Goal: Find contact information: Find contact information

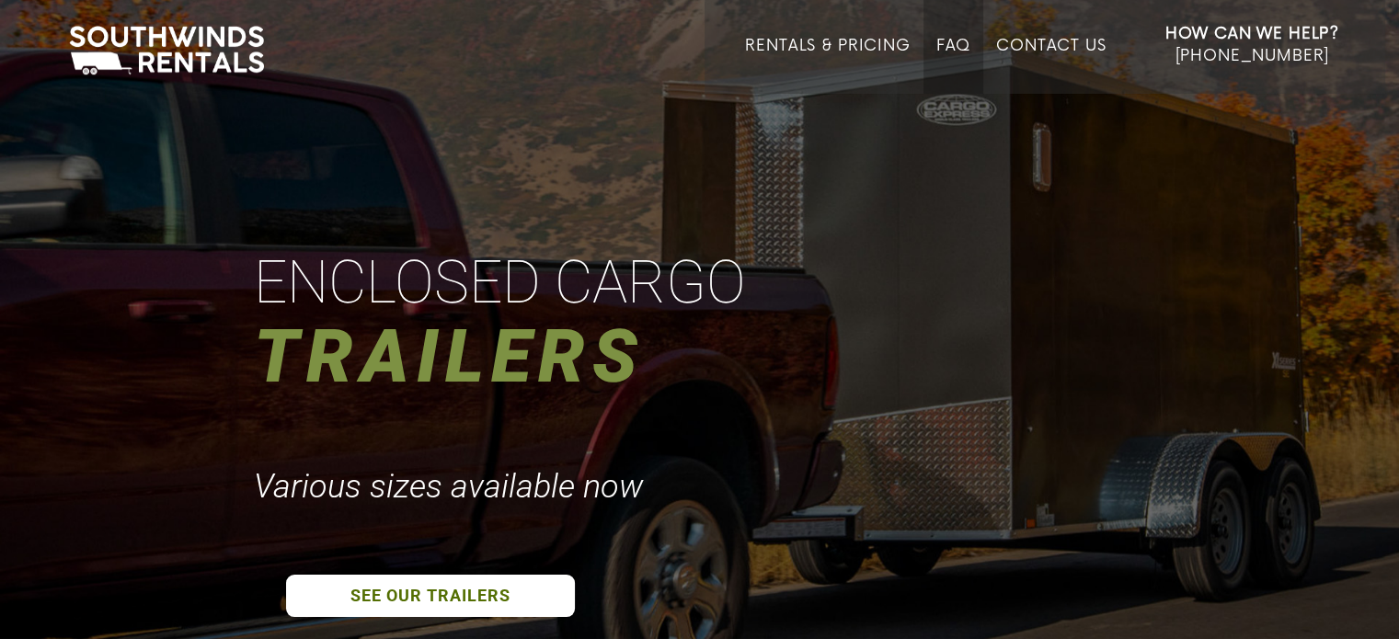
click at [967, 39] on link "FAQ" at bounding box center [953, 65] width 35 height 57
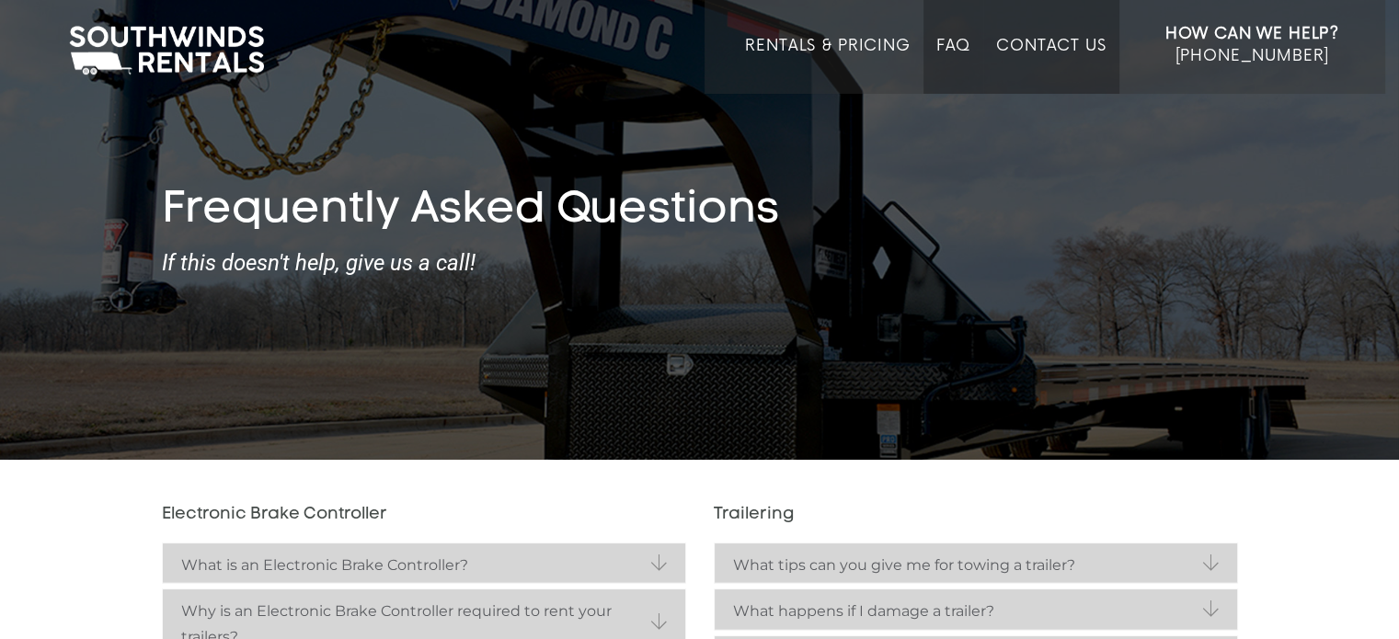
click at [1076, 42] on link "Contact Us" at bounding box center [1050, 65] width 109 height 57
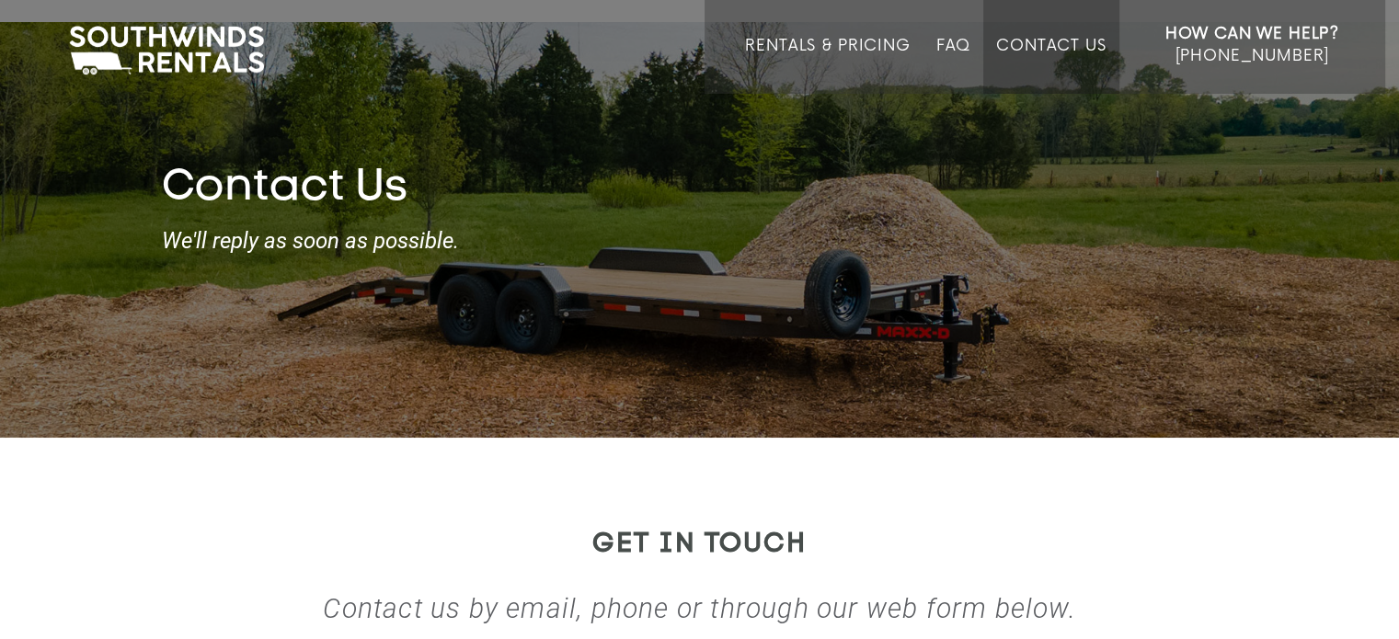
scroll to position [20, 0]
